Goal: Find specific page/section: Find specific page/section

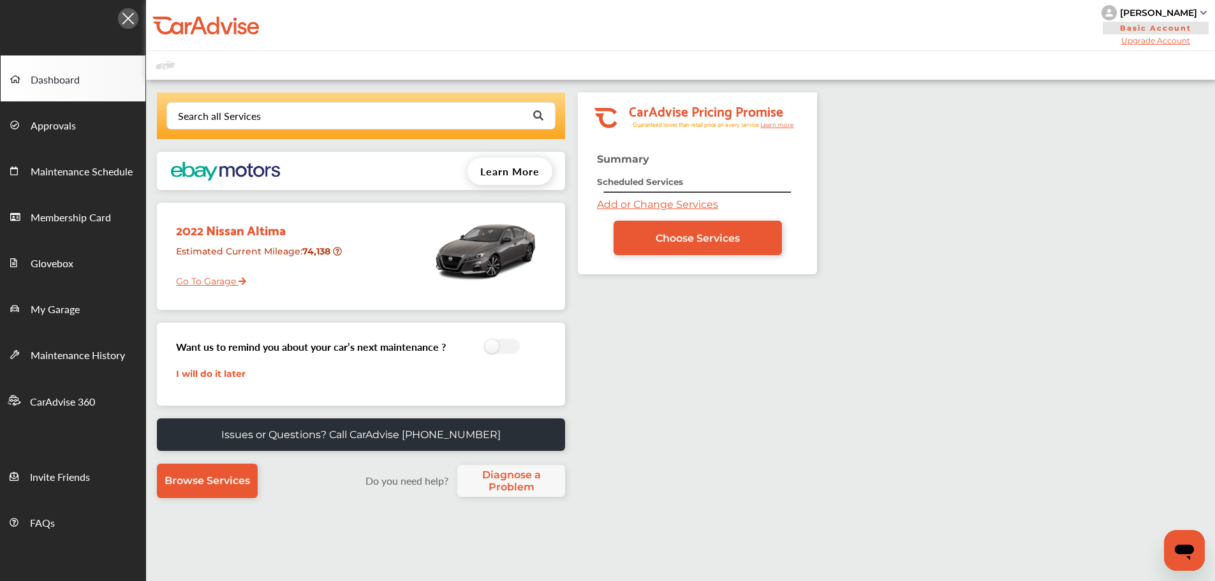
click at [57, 123] on span "Approvals" at bounding box center [53, 126] width 45 height 17
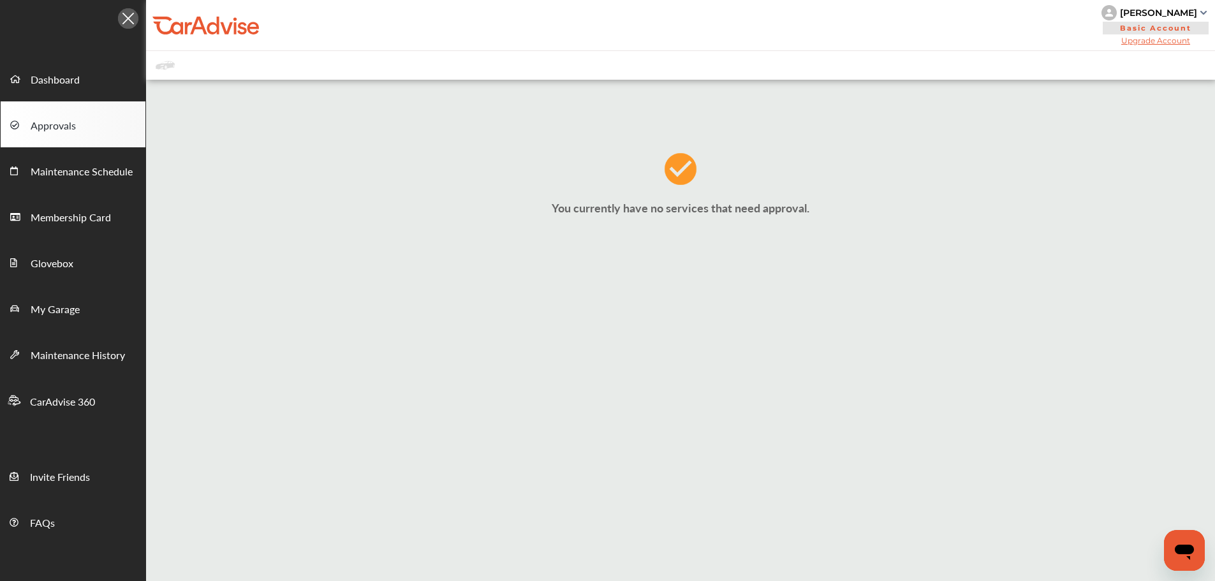
click at [82, 314] on link "My Garage" at bounding box center [73, 308] width 145 height 46
